Goal: Information Seeking & Learning: Learn about a topic

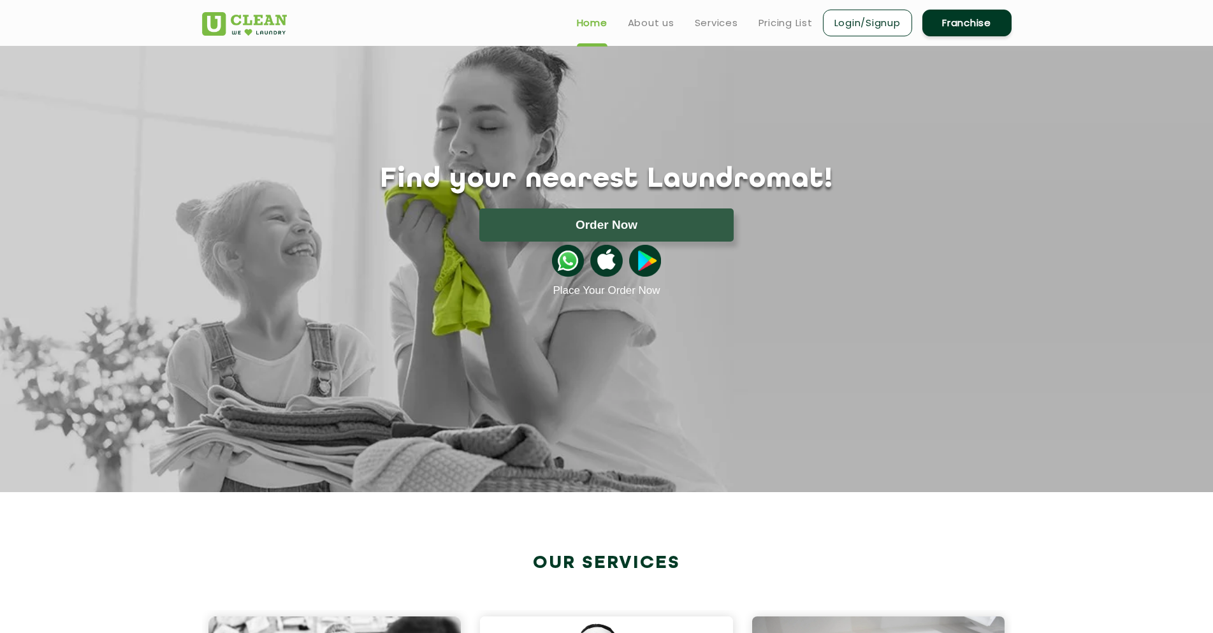
click at [1157, 27] on header "Home About us Services Pricing List Login/Signup Franchise" at bounding box center [606, 23] width 1213 height 46
click at [641, 26] on link "About us" at bounding box center [651, 22] width 47 height 15
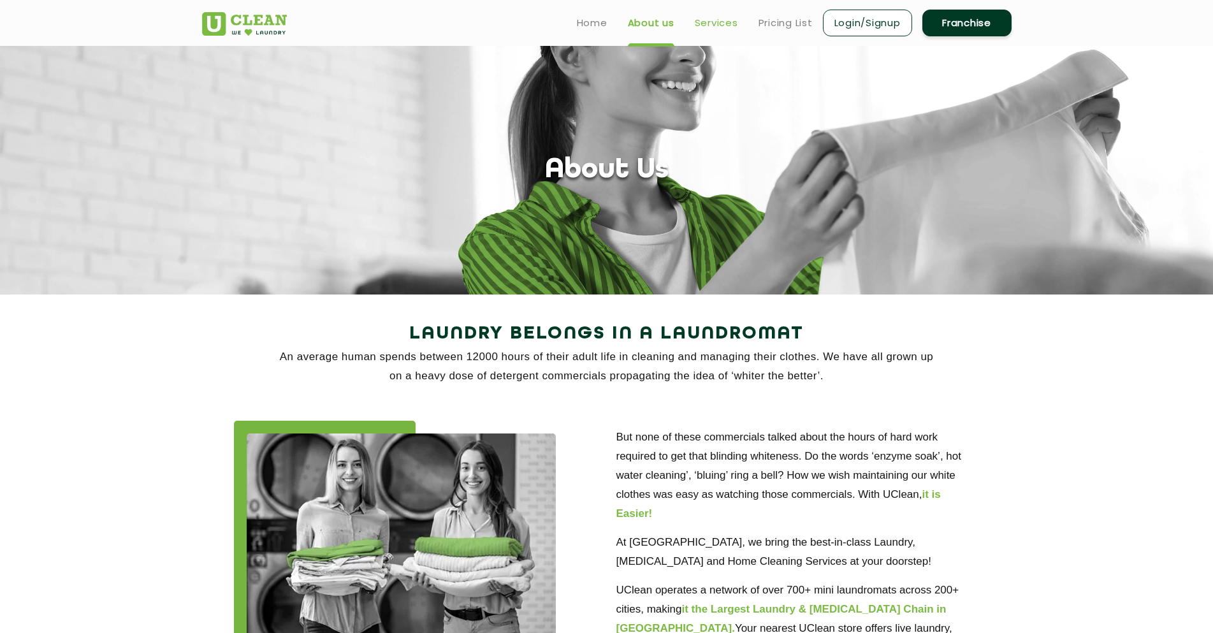
click at [706, 20] on link "Services" at bounding box center [716, 22] width 43 height 15
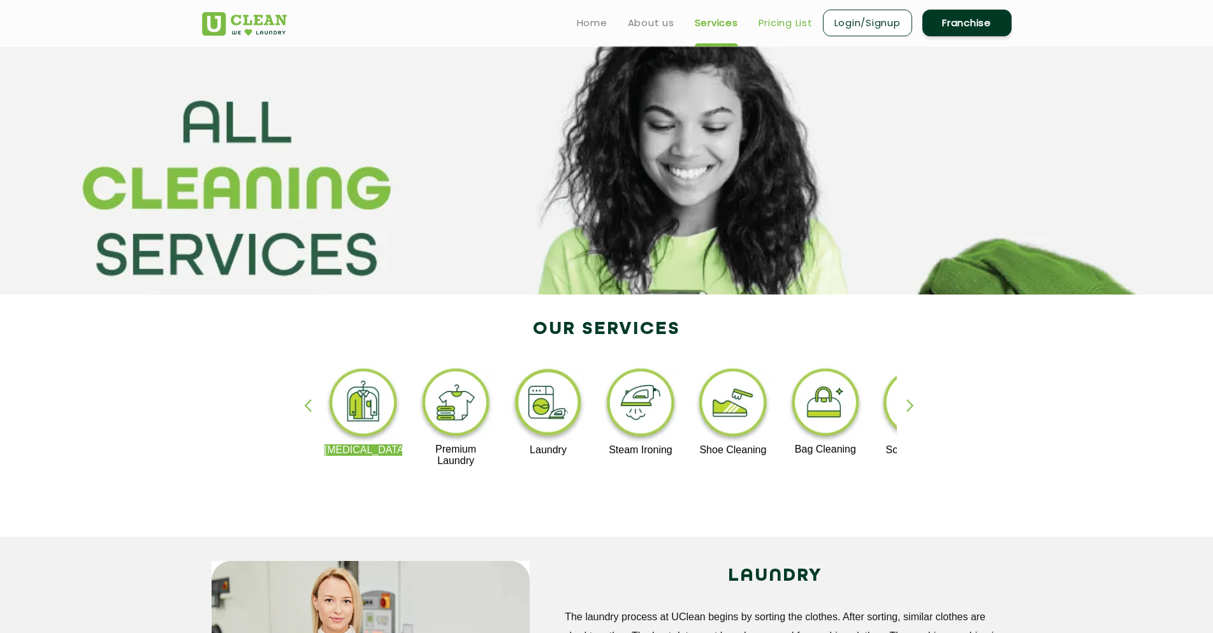
click at [792, 19] on link "Pricing List" at bounding box center [785, 22] width 54 height 15
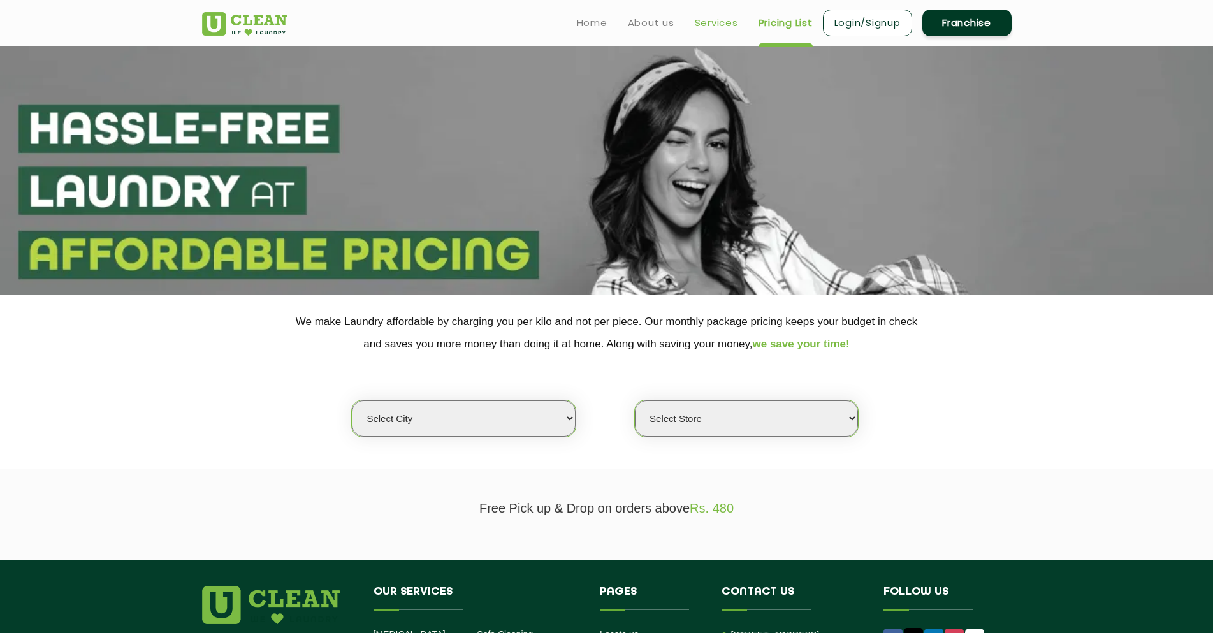
click at [707, 30] on link "Services" at bounding box center [716, 22] width 43 height 15
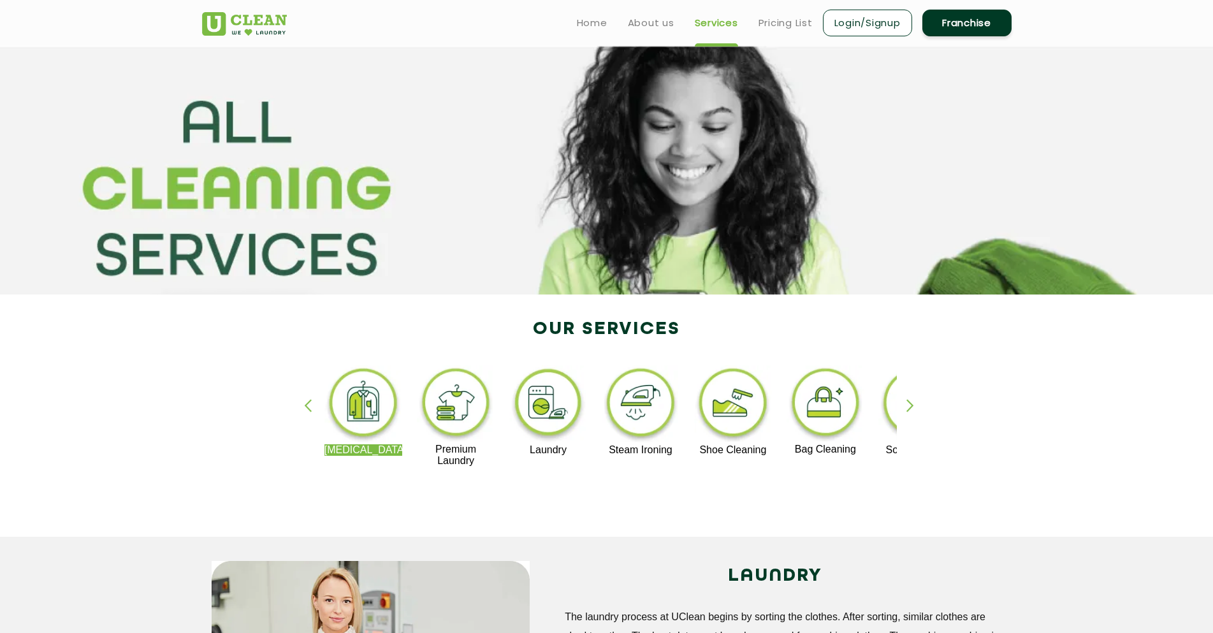
click at [470, 390] on img at bounding box center [456, 404] width 78 height 78
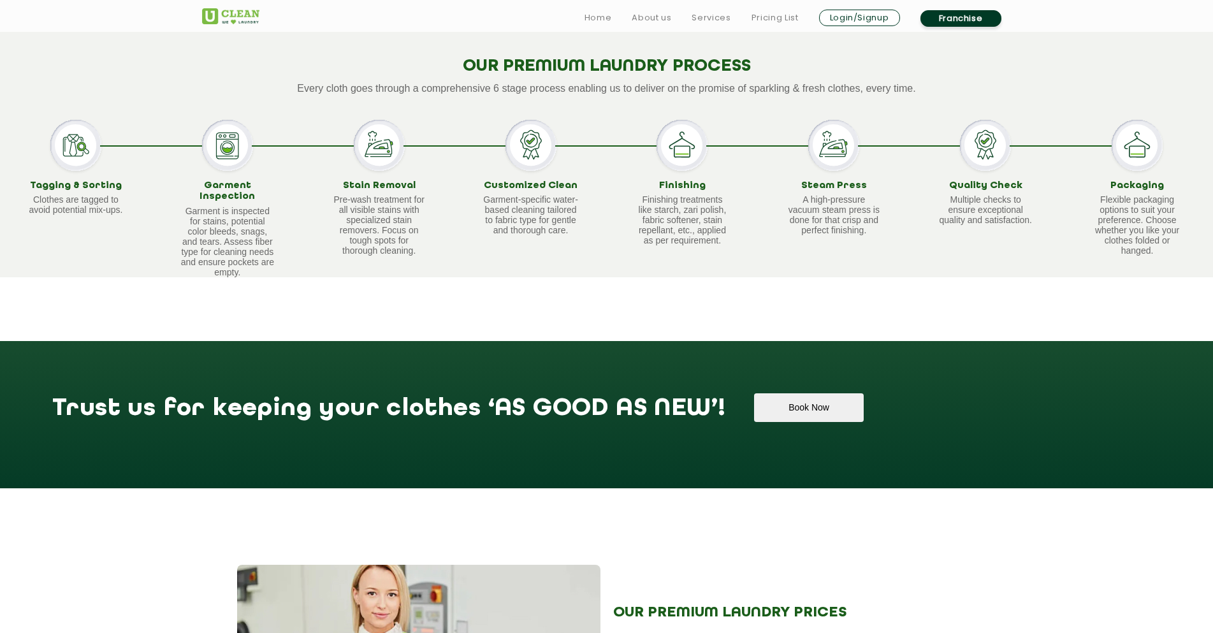
scroll to position [1147, 0]
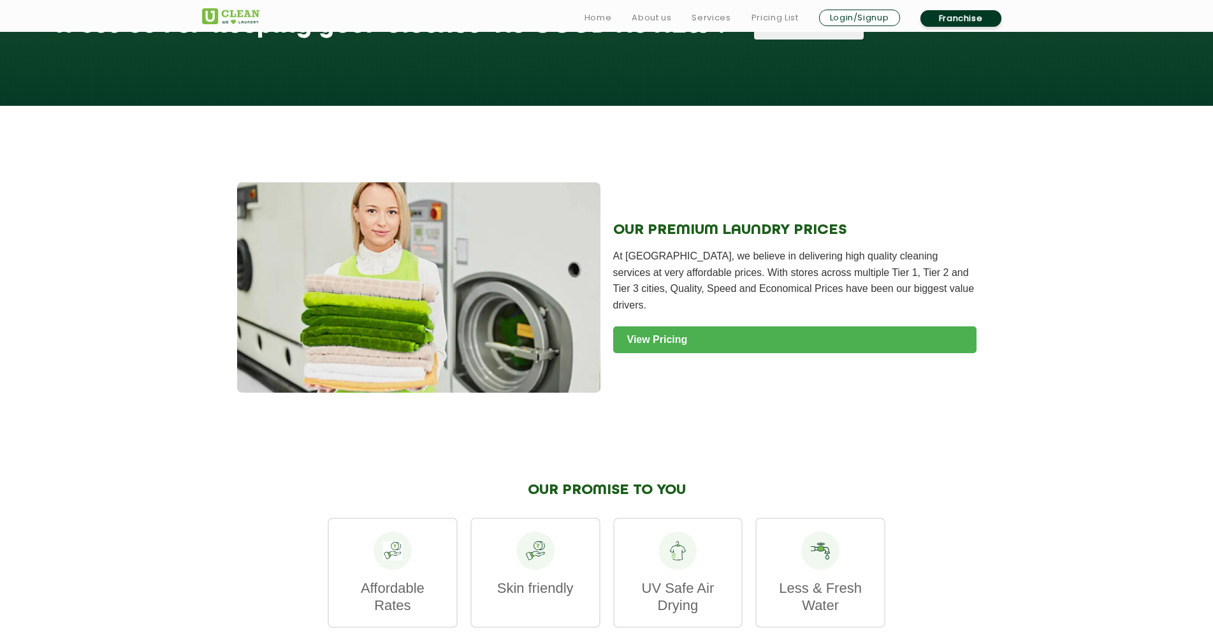
click at [686, 326] on link "View Pricing" at bounding box center [794, 339] width 363 height 27
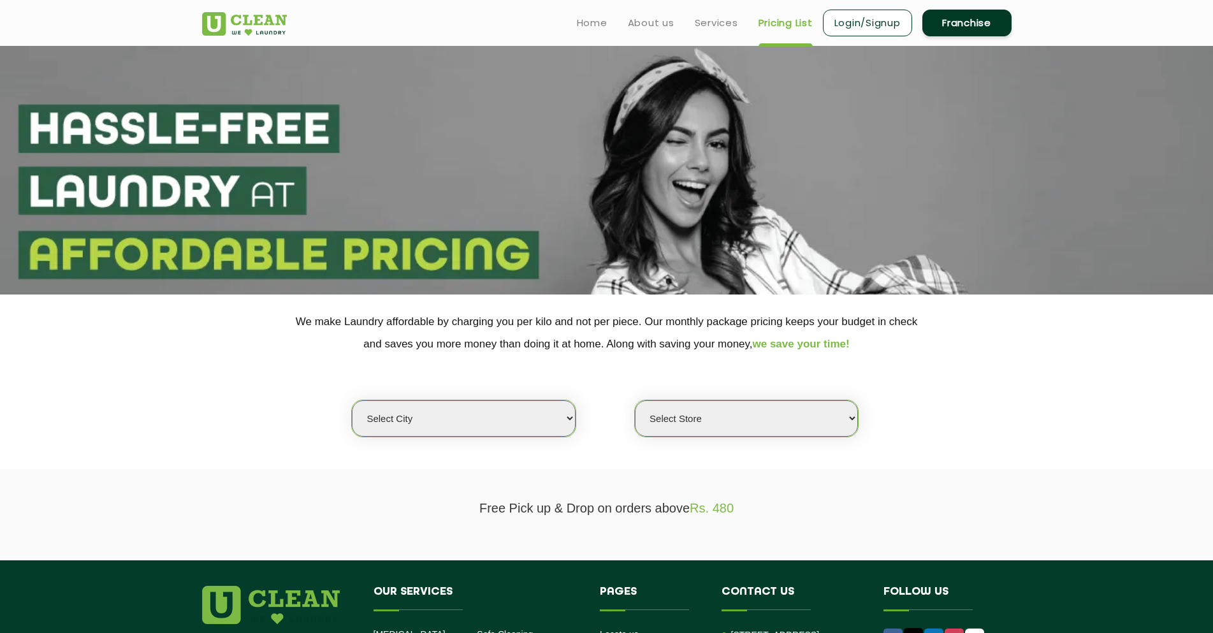
click at [708, 14] on ul "Home About us Services Pricing List Login/Signup Franchise" at bounding box center [789, 23] width 445 height 30
click at [608, 25] on ul "Home About us Services Pricing List Login/Signup Franchise" at bounding box center [789, 23] width 445 height 30
click at [601, 25] on link "Home" at bounding box center [592, 22] width 31 height 15
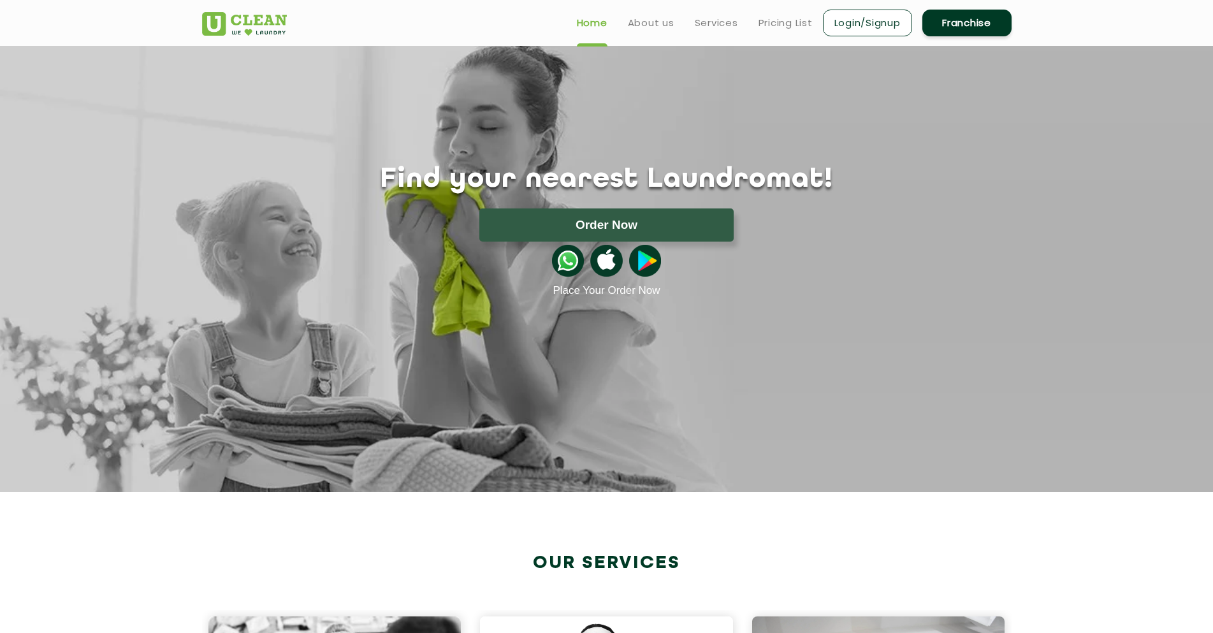
click at [674, 24] on ul "Home About us Services Pricing List Login/Signup Franchise" at bounding box center [789, 23] width 445 height 30
click at [667, 24] on link "About us" at bounding box center [651, 22] width 47 height 15
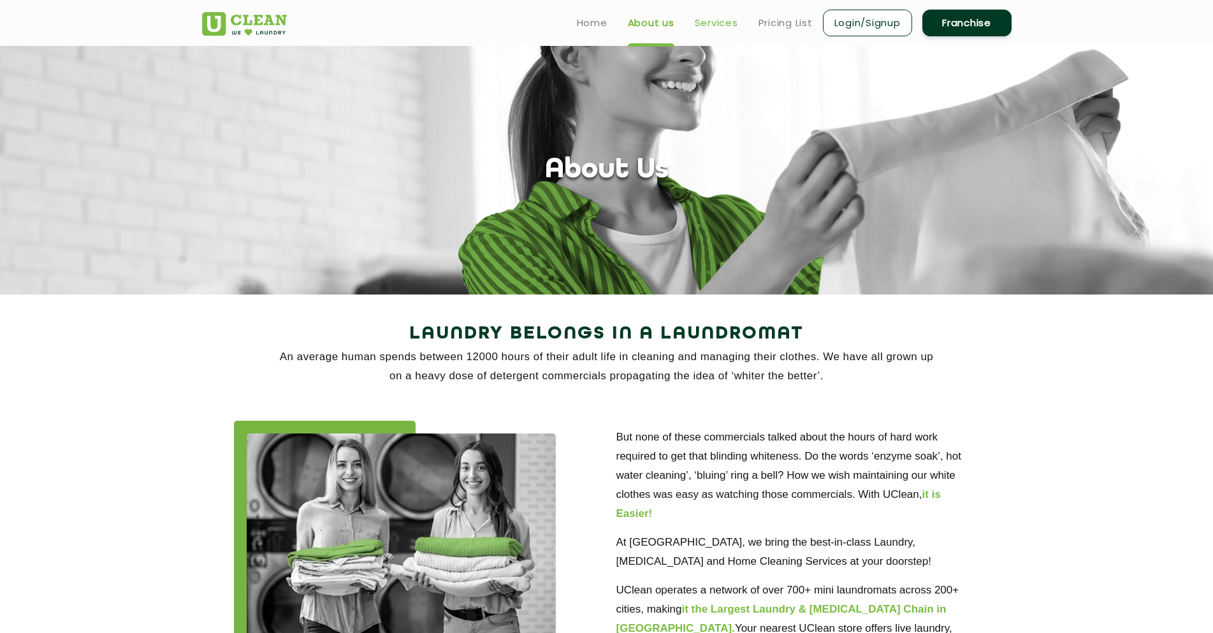
click at [727, 28] on link "Services" at bounding box center [716, 22] width 43 height 15
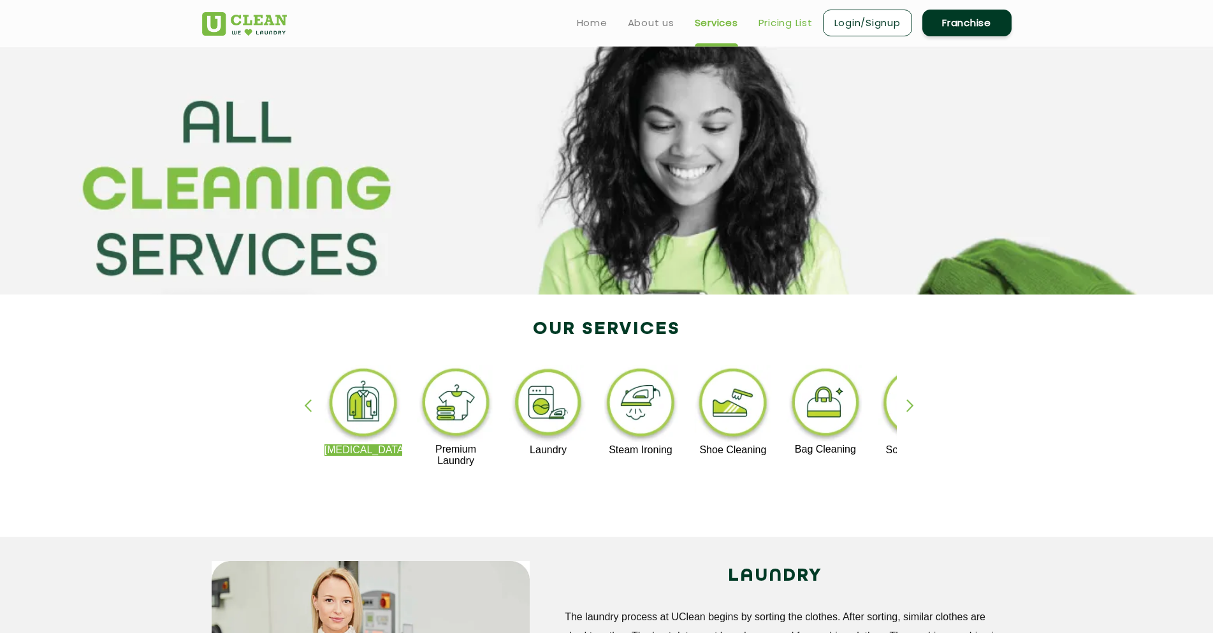
click at [792, 22] on link "Pricing List" at bounding box center [785, 22] width 54 height 15
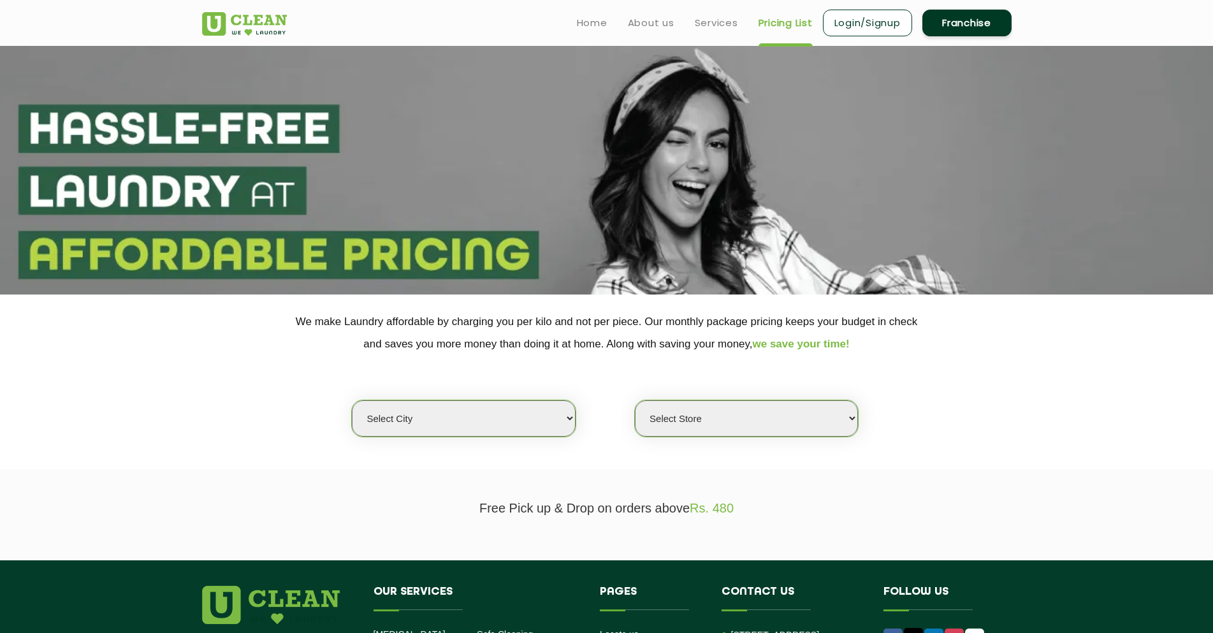
select select "0"
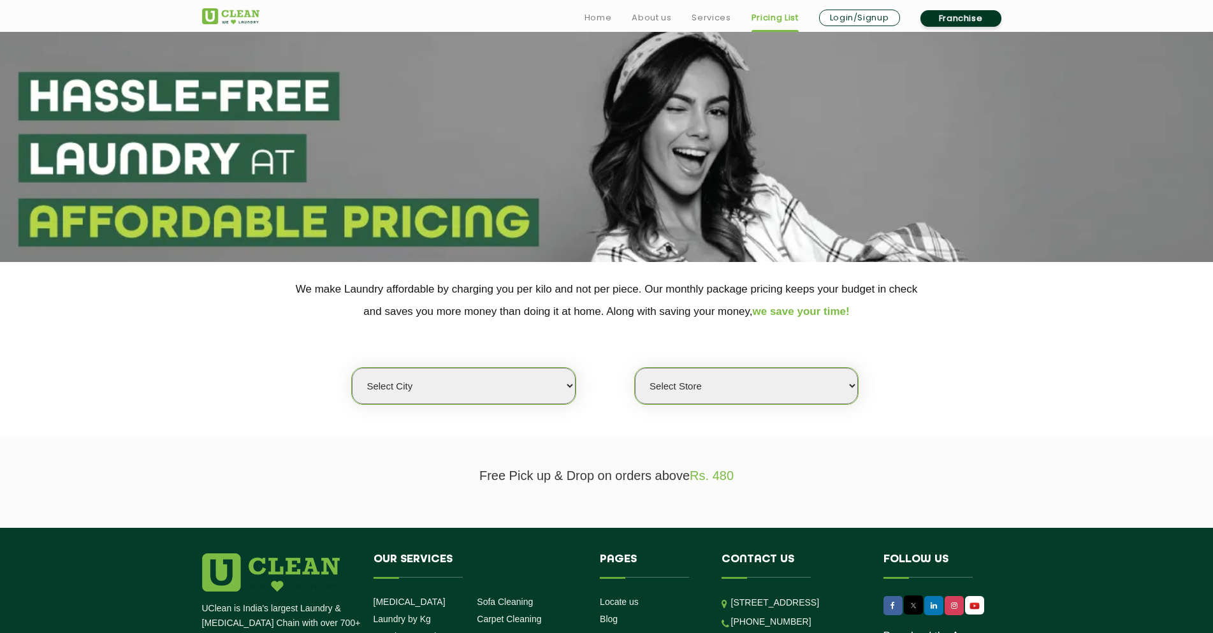
scroll to position [127, 0]
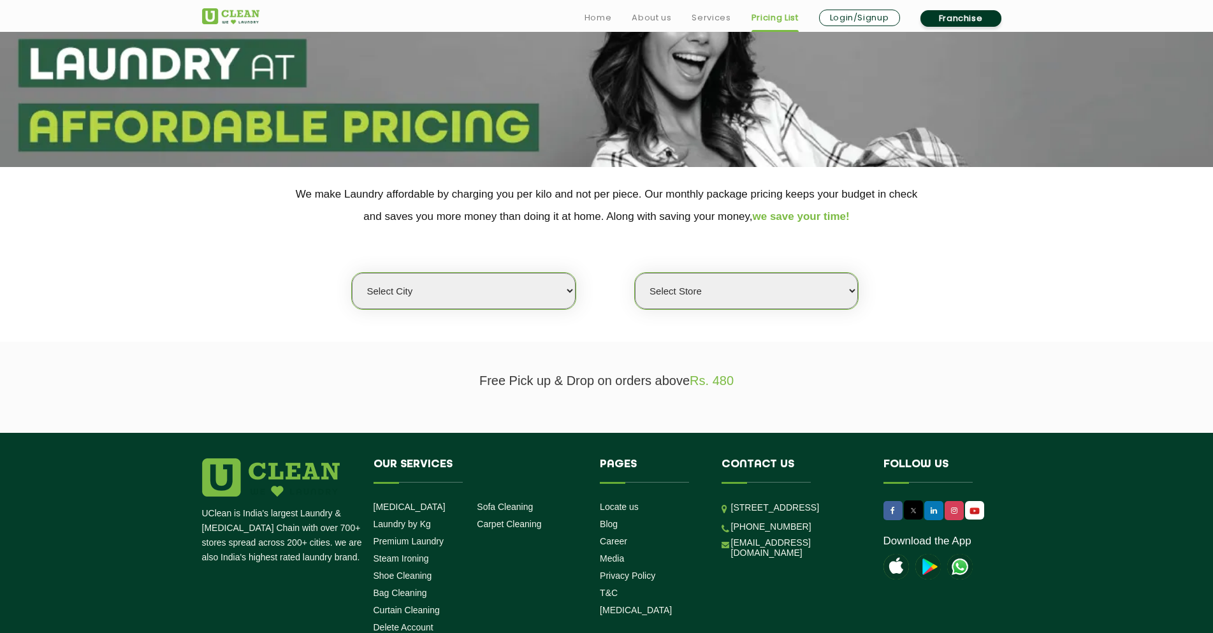
click at [535, 287] on select "Select city Aalo Agartala Agra Ahmedabad Akola Aligarh Alwar - UClean Select Am…" at bounding box center [463, 291] width 223 height 36
click at [789, 280] on select "Select Store" at bounding box center [746, 291] width 223 height 36
click at [709, 22] on link "Services" at bounding box center [711, 17] width 39 height 15
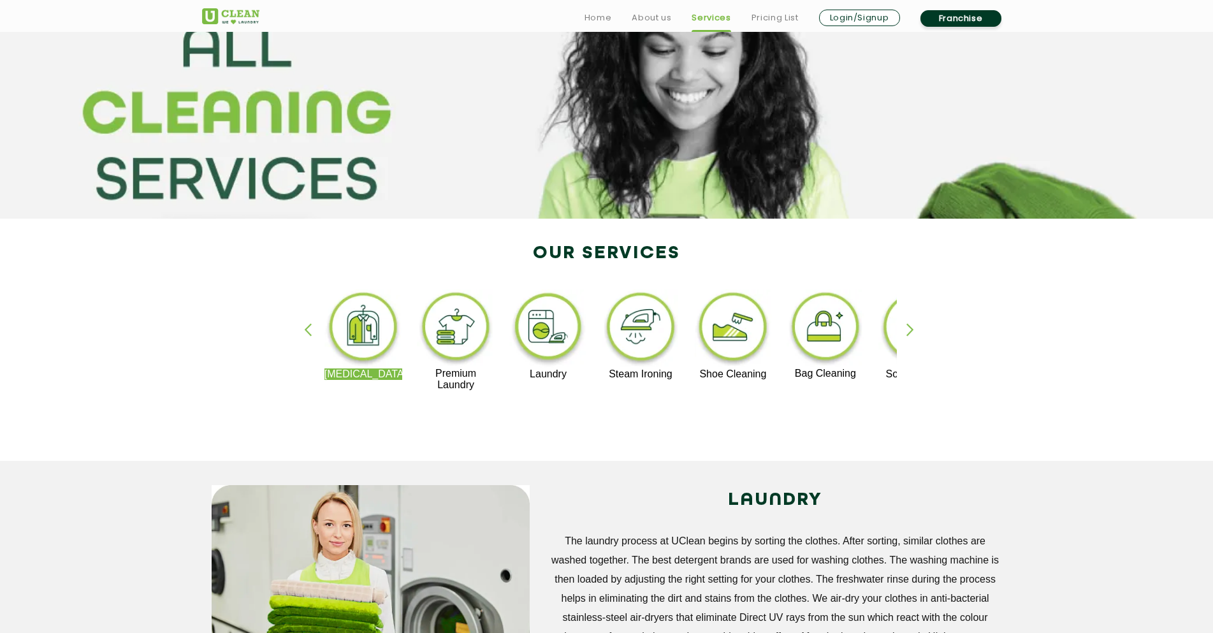
scroll to position [319, 0]
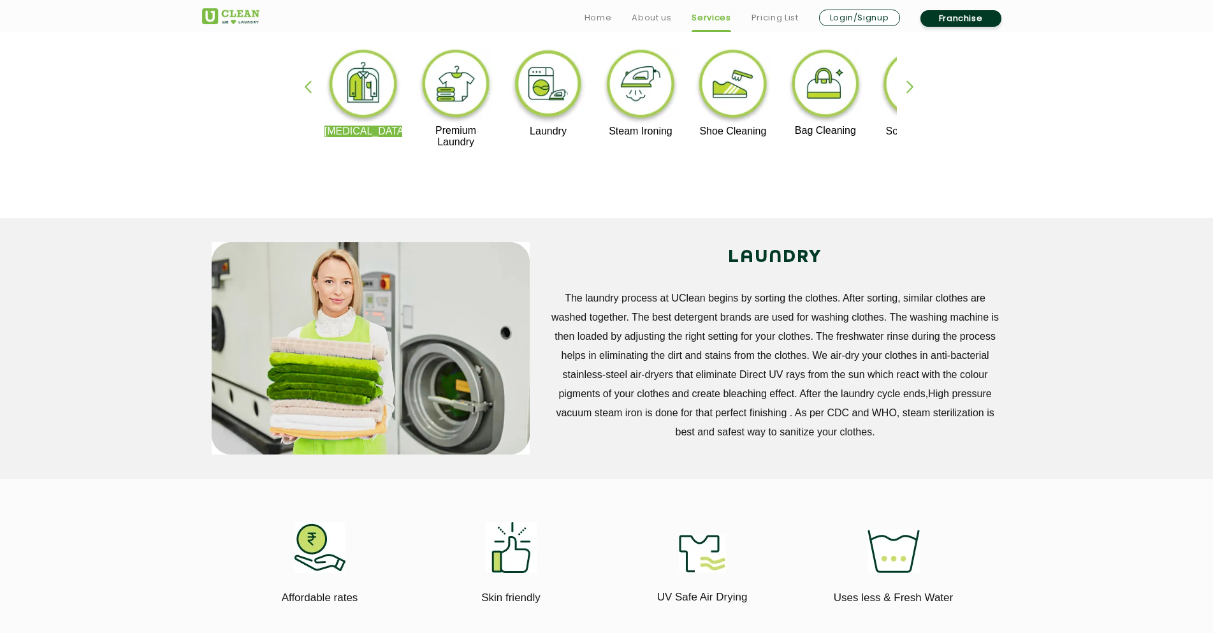
click at [545, 86] on img at bounding box center [548, 86] width 78 height 79
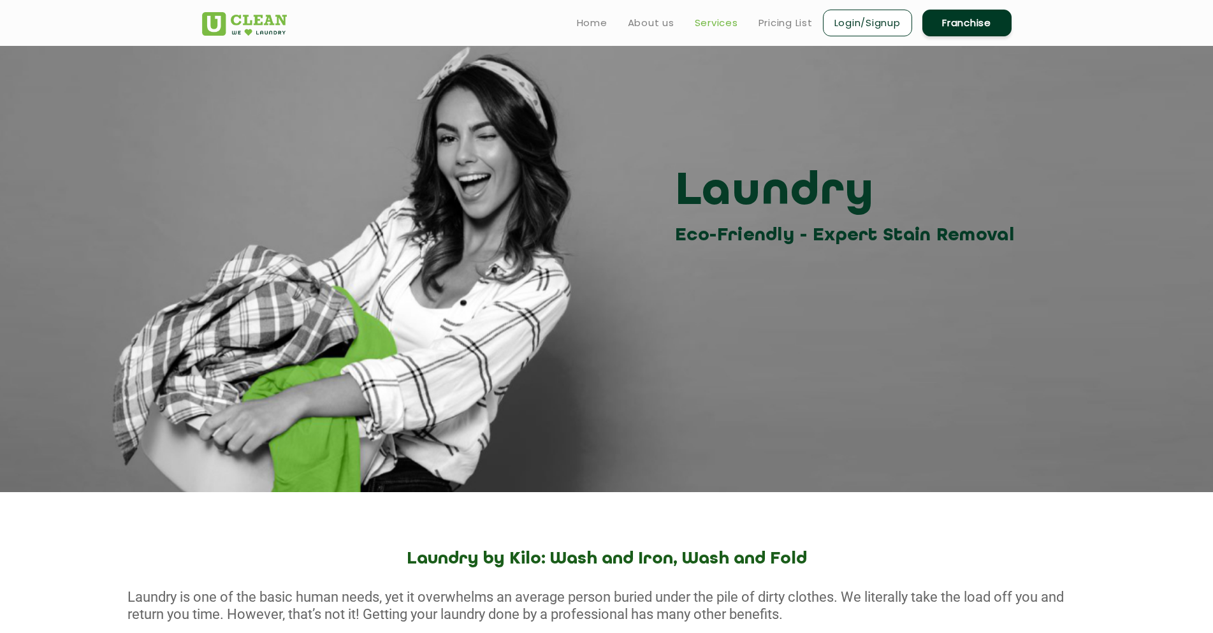
click at [714, 17] on link "Services" at bounding box center [716, 22] width 43 height 15
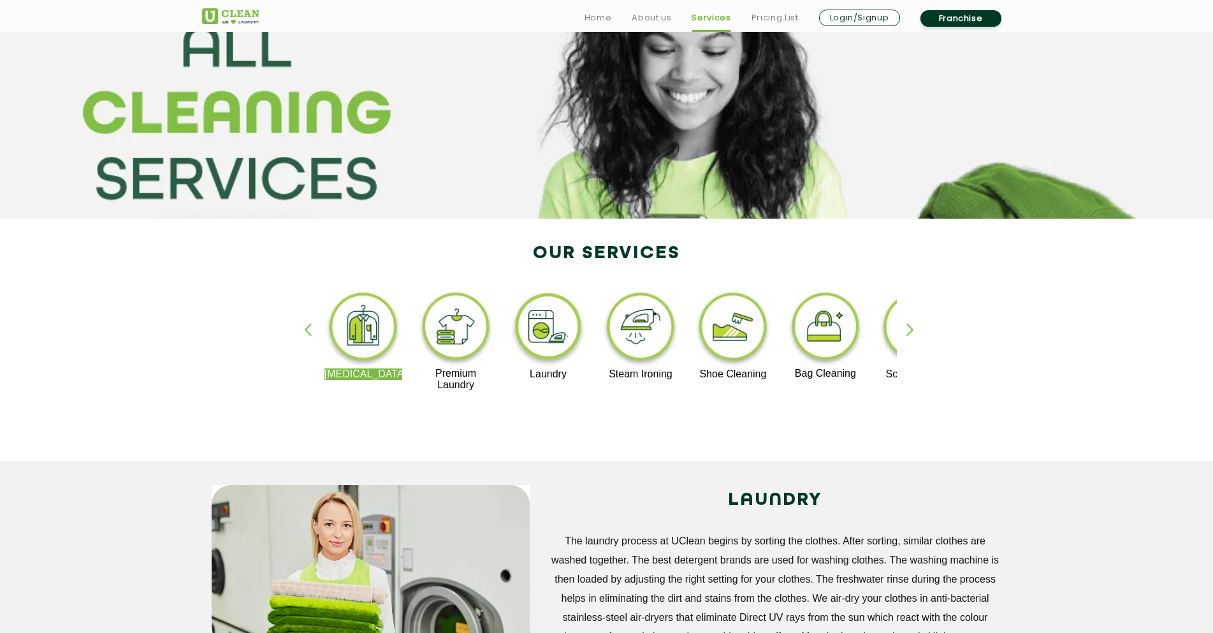
scroll to position [319, 0]
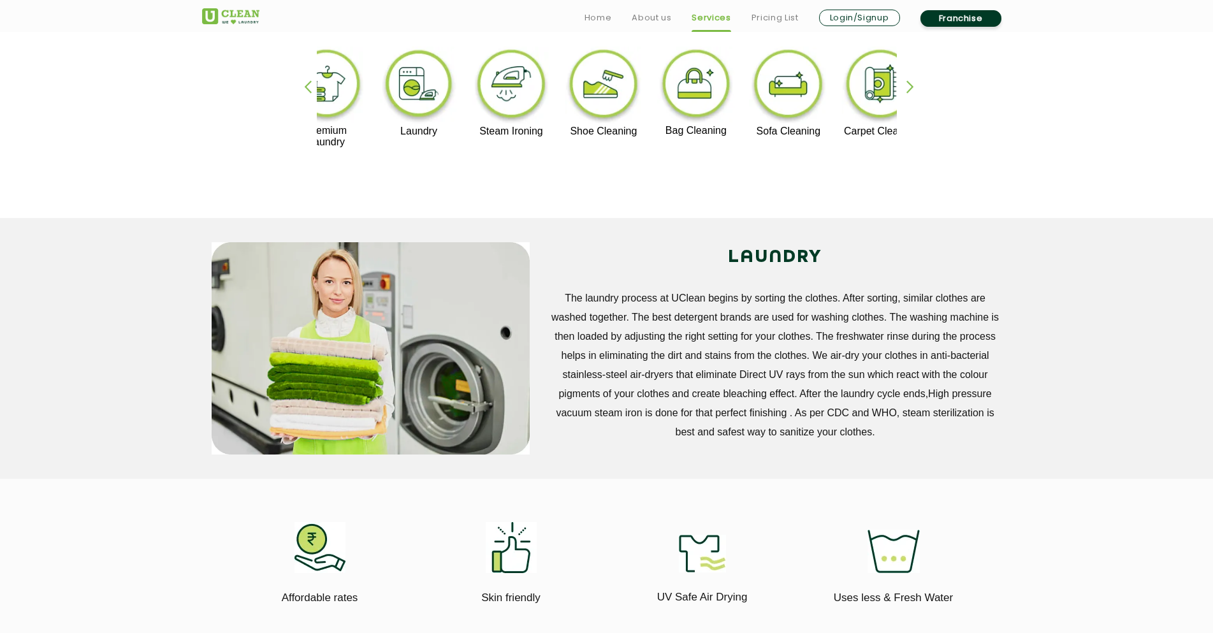
drag, startPoint x: 458, startPoint y: 108, endPoint x: 329, endPoint y: 121, distance: 130.0
click at [329, 121] on img at bounding box center [326, 86] width 78 height 78
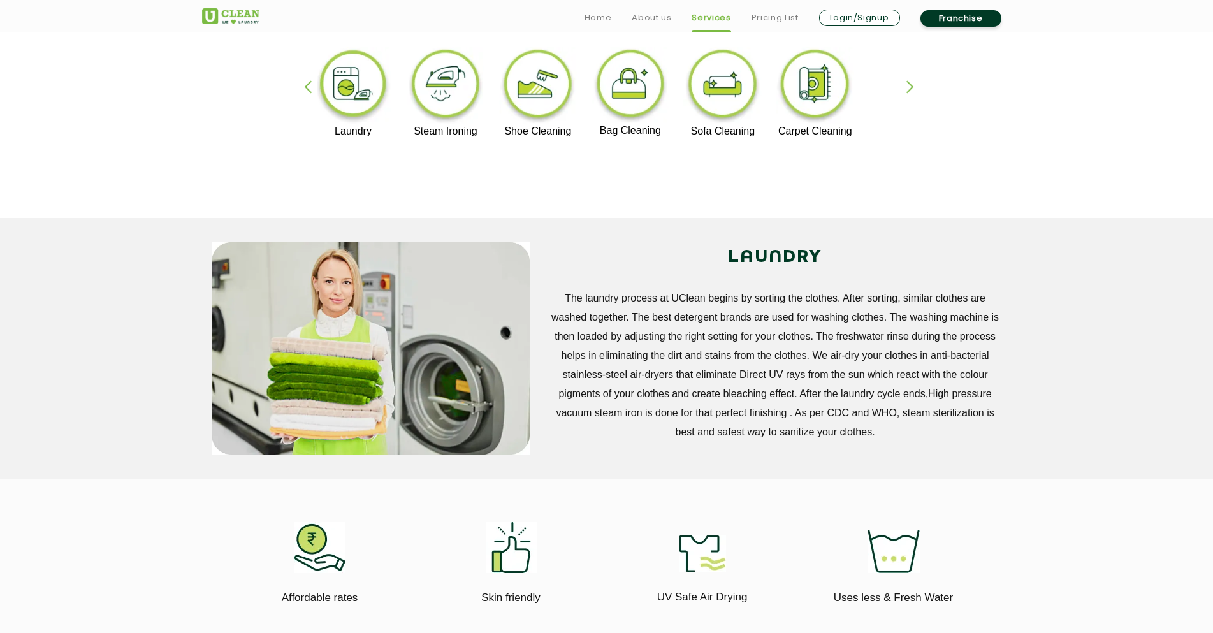
click at [536, 110] on img at bounding box center [538, 86] width 78 height 79
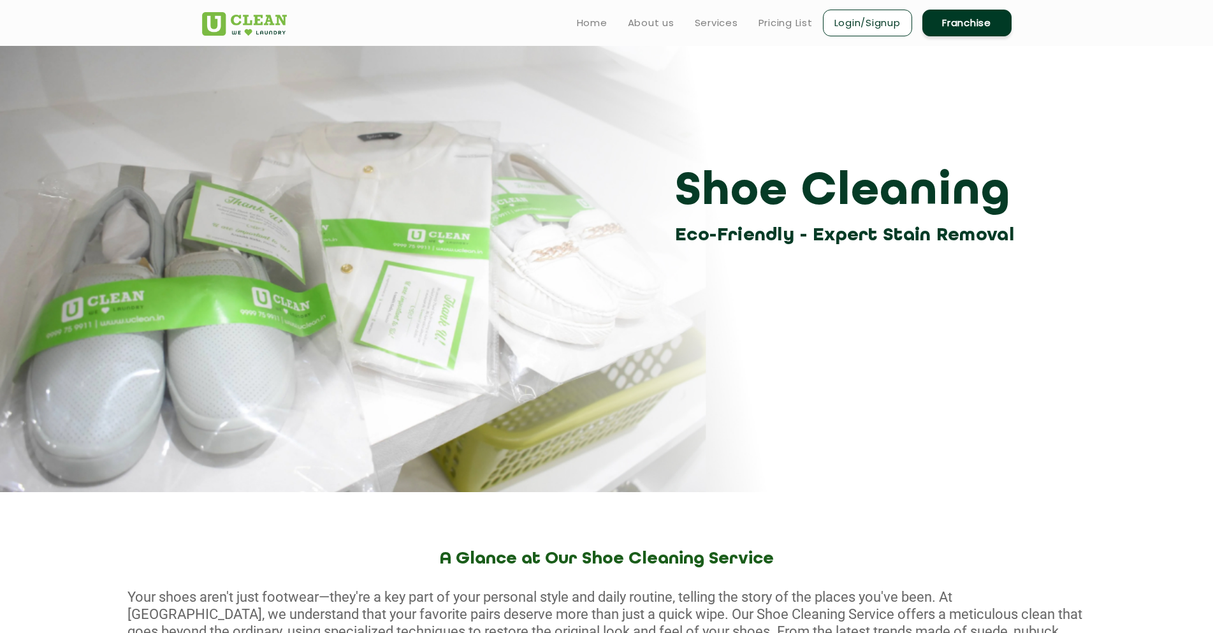
drag, startPoint x: 536, startPoint y: 110, endPoint x: 435, endPoint y: 122, distance: 101.4
click at [435, 122] on div "Shoe Cleaning Eco-Friendly - Expert Stain Removal" at bounding box center [606, 148] width 829 height 204
click at [708, 22] on link "Services" at bounding box center [716, 22] width 43 height 15
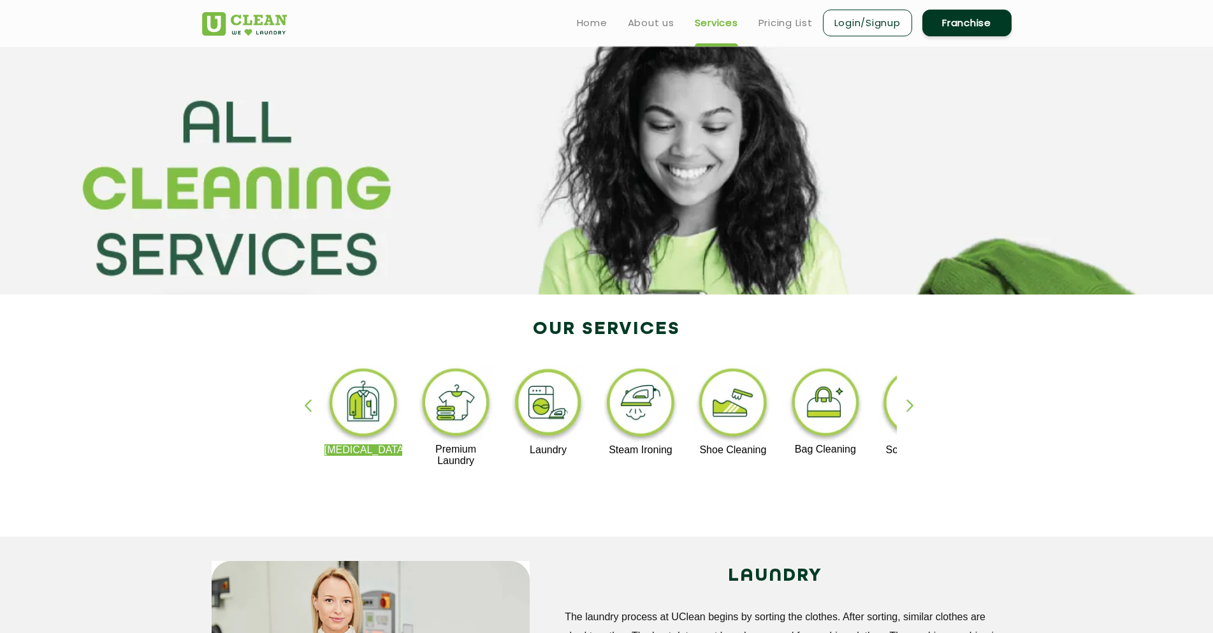
click at [227, 16] on img at bounding box center [244, 24] width 85 height 24
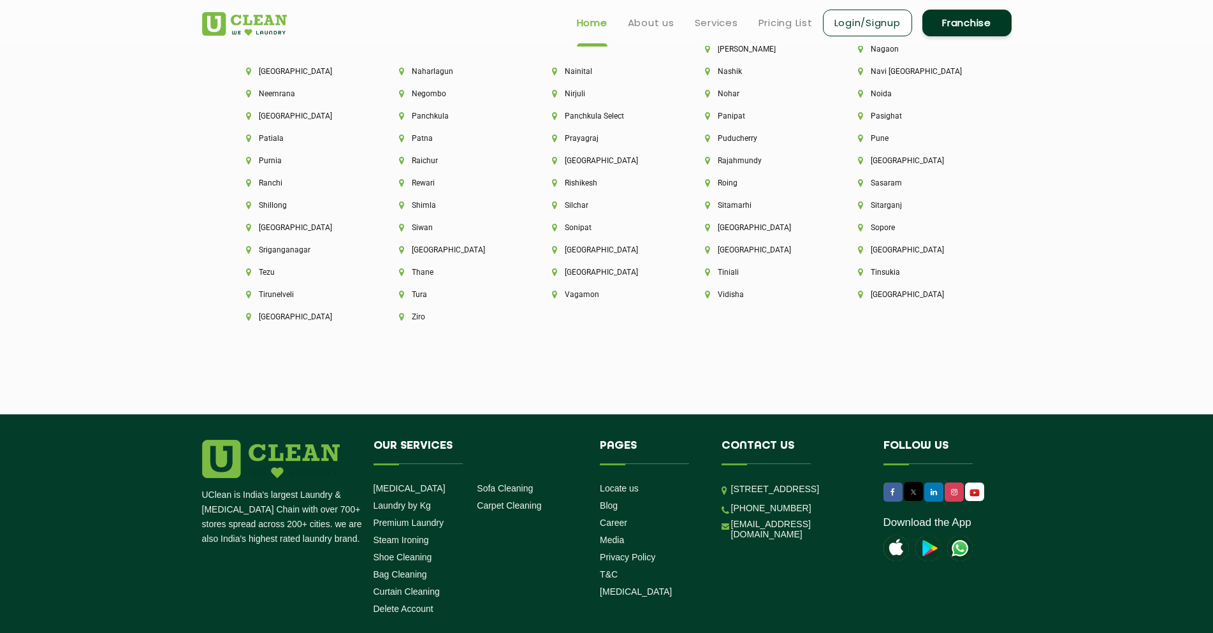
scroll to position [3381, 0]
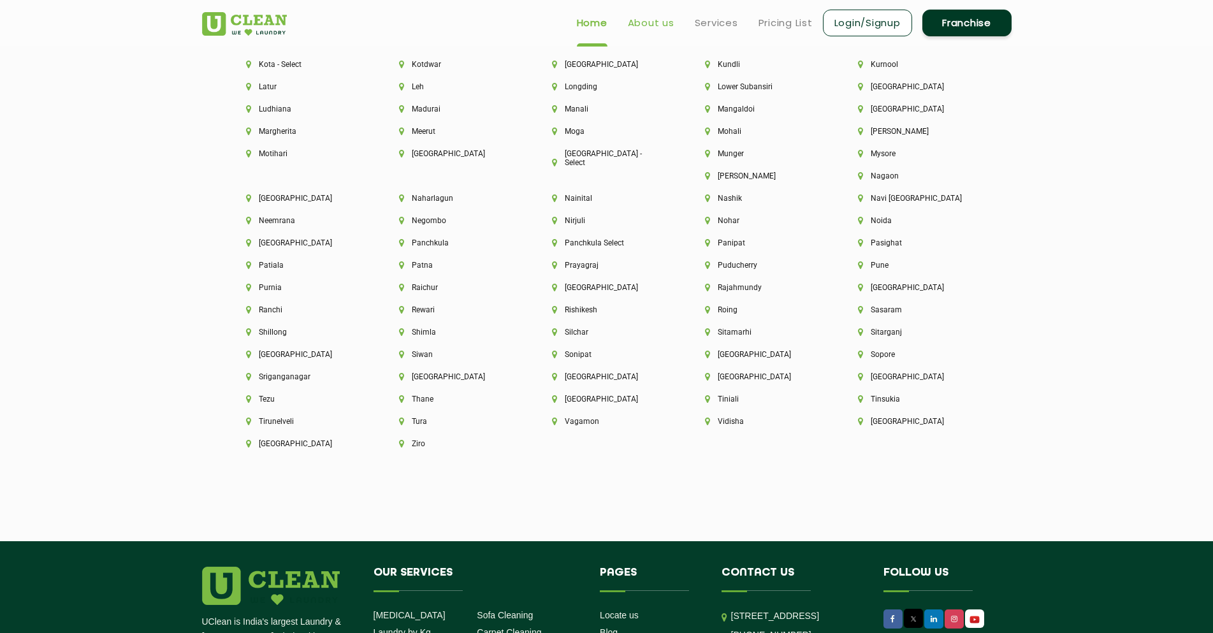
click at [658, 26] on link "About us" at bounding box center [651, 22] width 47 height 15
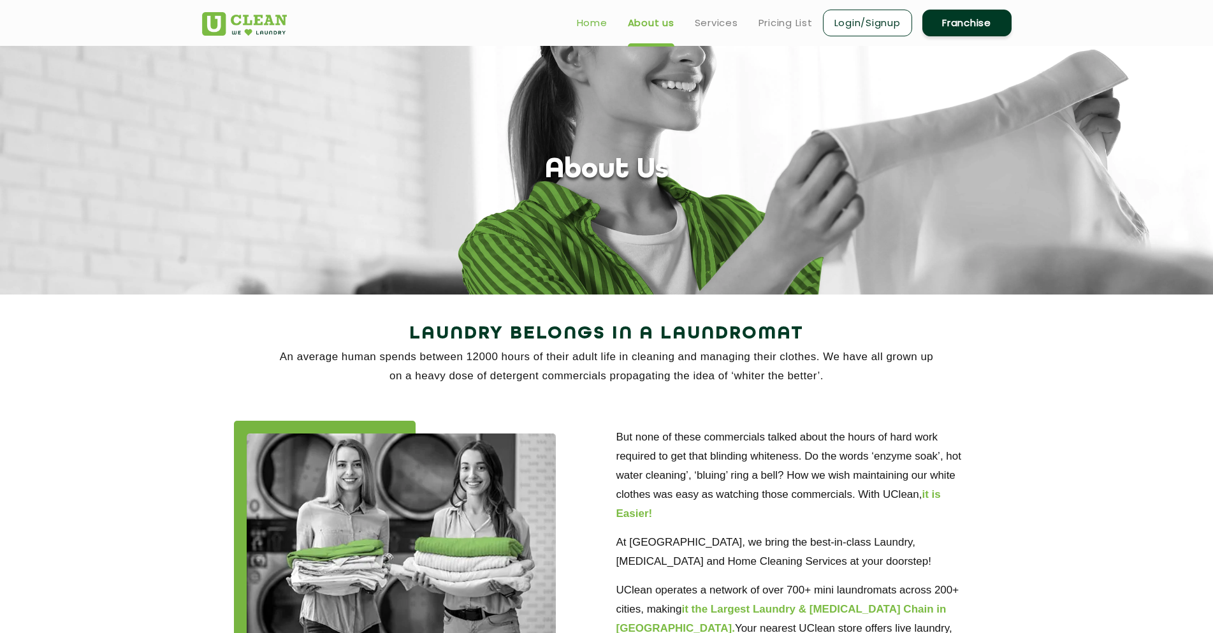
click at [602, 27] on link "Home" at bounding box center [592, 22] width 31 height 15
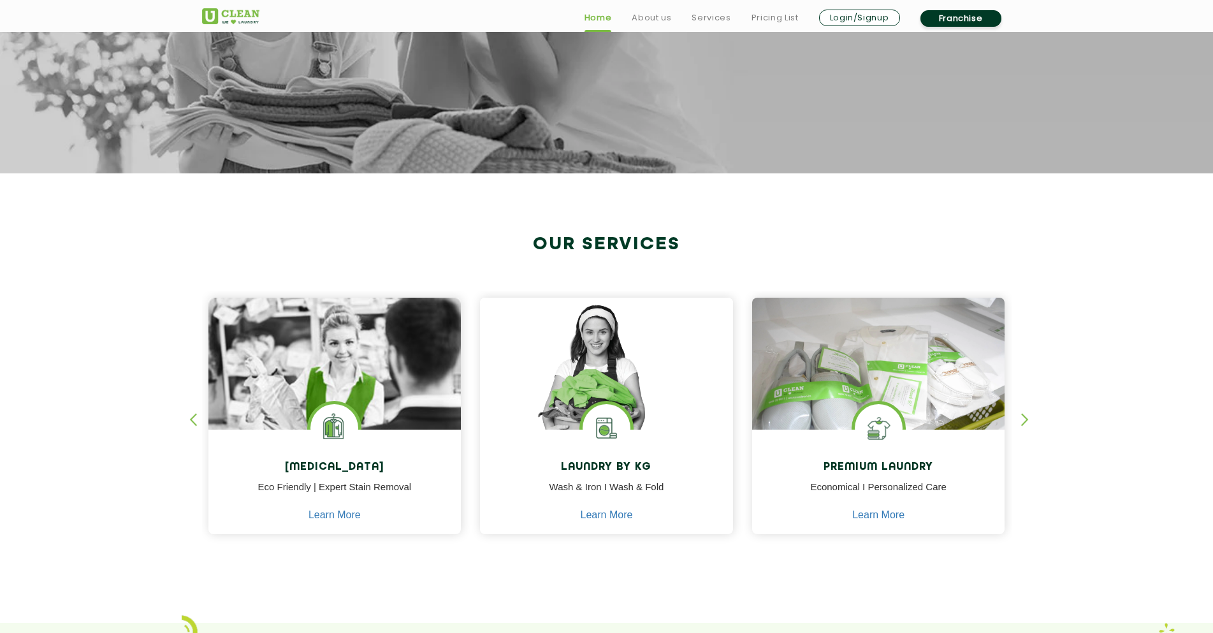
scroll to position [574, 0]
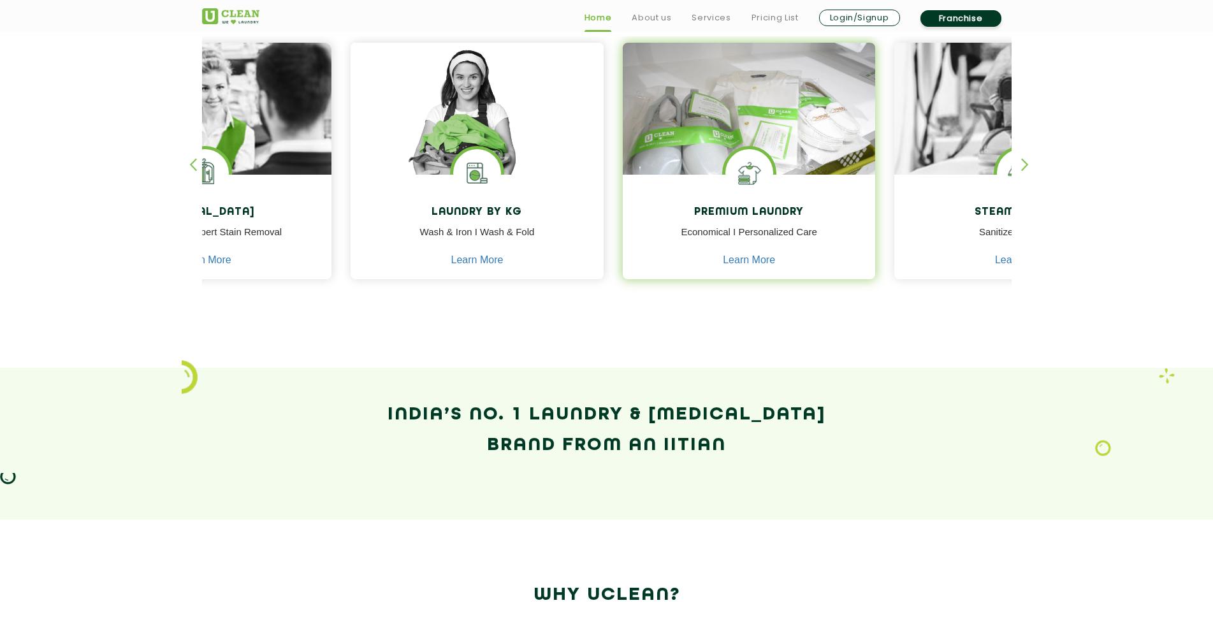
drag, startPoint x: 890, startPoint y: 203, endPoint x: 619, endPoint y: 206, distance: 271.5
click at [623, 206] on div "Premium Laundry Economical I Personalized Care Learn More" at bounding box center [749, 229] width 253 height 108
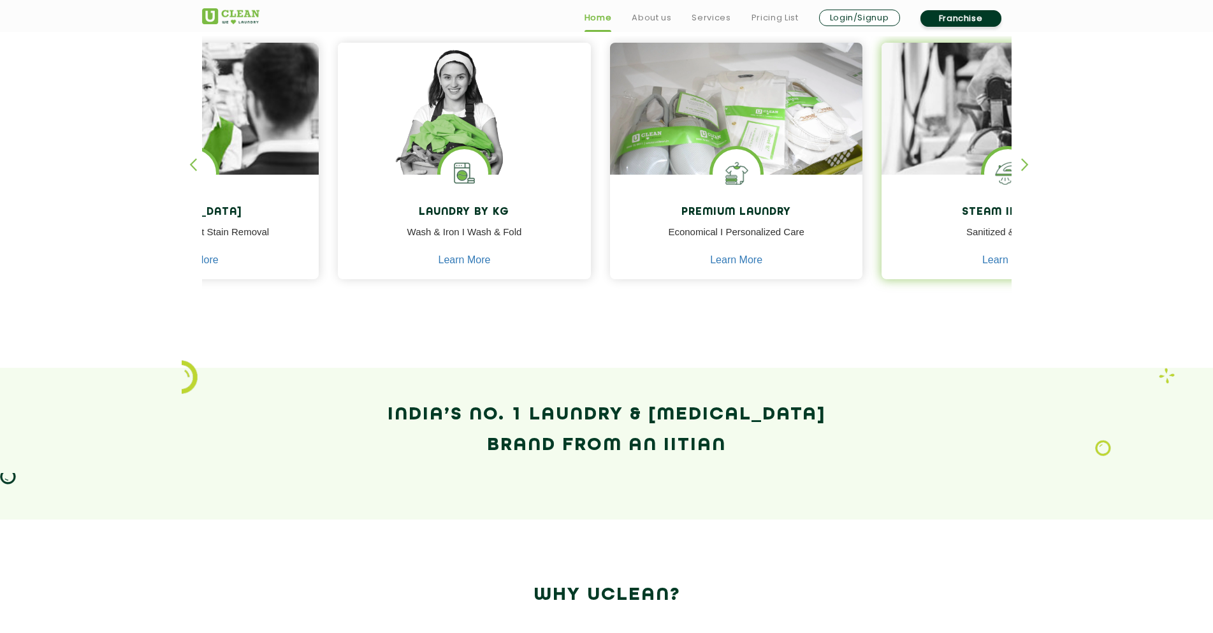
drag, startPoint x: 754, startPoint y: 182, endPoint x: 802, endPoint y: 203, distance: 52.2
click at [881, 203] on div "Steam Ironing Sanitized & Smooth Learn More" at bounding box center [1007, 229] width 253 height 108
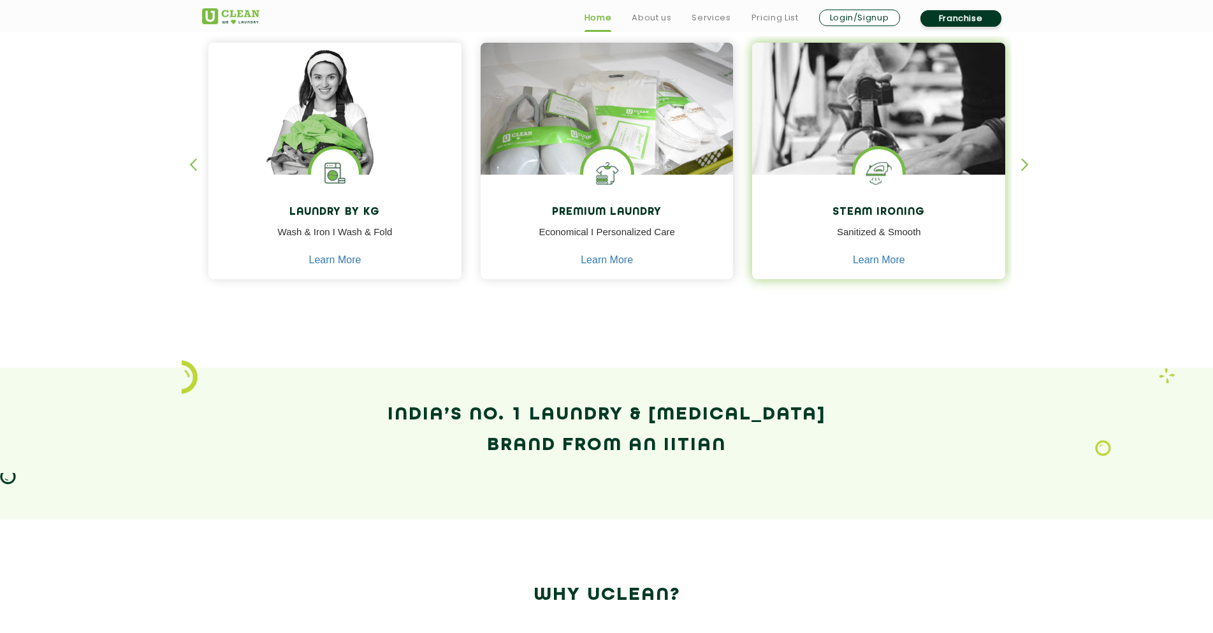
click at [933, 208] on h4 "Steam Ironing" at bounding box center [879, 213] width 234 height 12
click at [864, 264] on link "Learn More" at bounding box center [879, 259] width 52 height 11
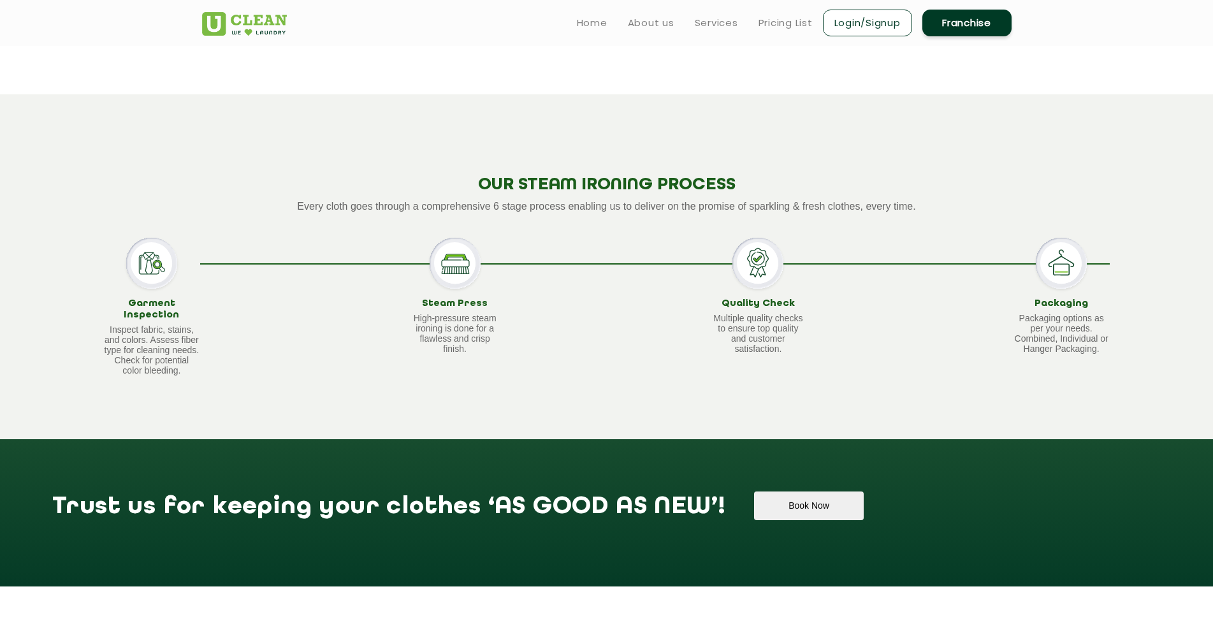
scroll to position [836, 0]
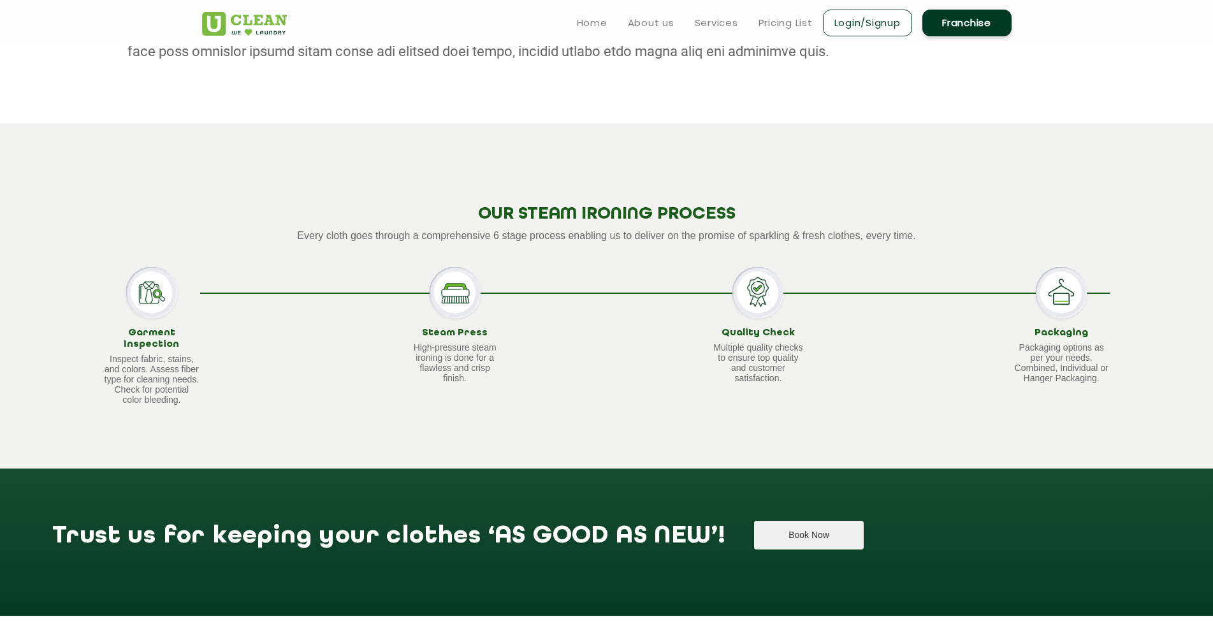
click at [754, 538] on button "Book Now" at bounding box center [808, 535] width 109 height 29
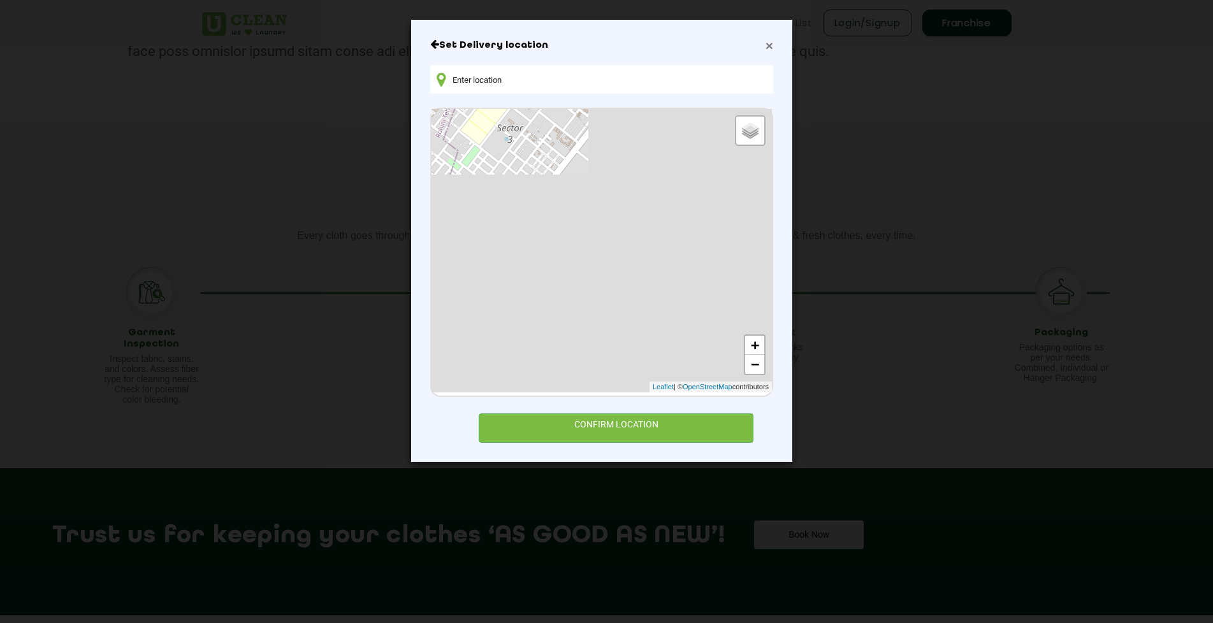
click at [772, 40] on span "×" at bounding box center [769, 45] width 8 height 15
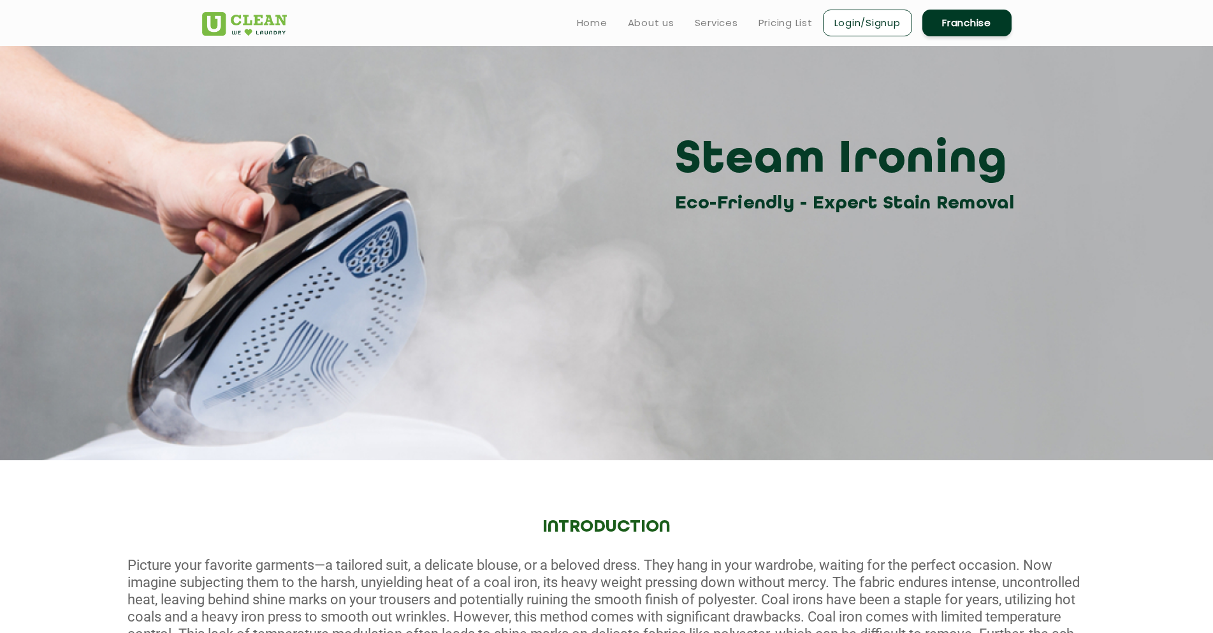
scroll to position [0, 0]
